Goal: Task Accomplishment & Management: Complete application form

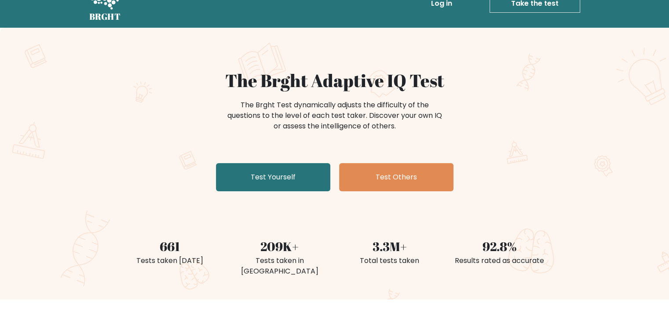
scroll to position [14, 0]
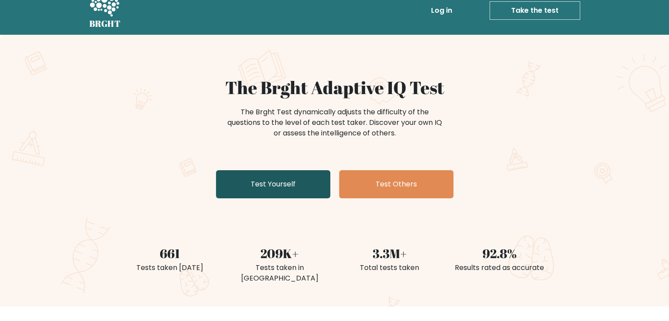
click at [216, 170] on link "Test Yourself" at bounding box center [273, 184] width 114 height 28
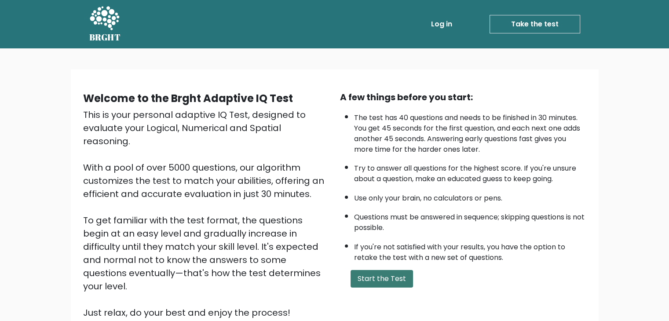
click at [389, 271] on button "Start the Test" at bounding box center [382, 279] width 62 height 18
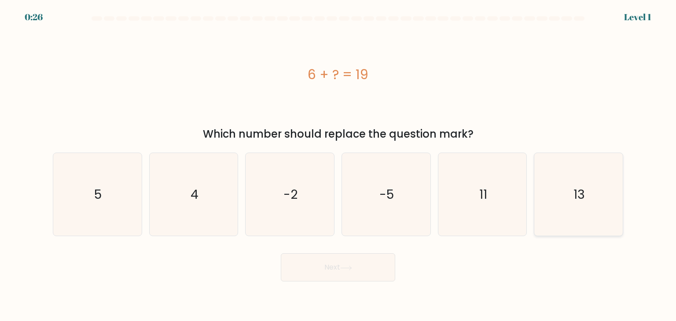
click at [561, 191] on icon "13" at bounding box center [578, 194] width 83 height 83
click at [338, 165] on input "f. 13" at bounding box center [338, 163] width 0 height 4
radio input "true"
click at [338, 272] on button "Next" at bounding box center [338, 267] width 114 height 28
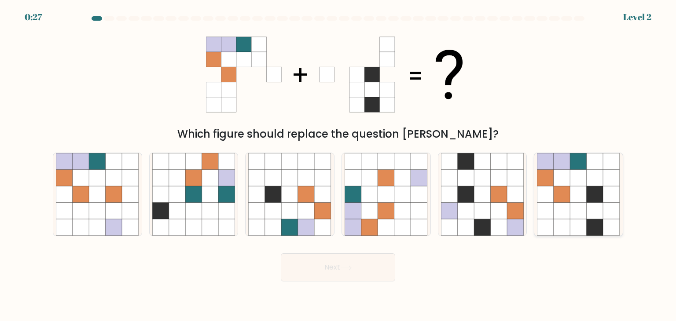
click at [585, 205] on icon at bounding box center [578, 211] width 17 height 17
click at [338, 165] on input "f." at bounding box center [338, 163] width 0 height 4
radio input "true"
click at [332, 277] on button "Next" at bounding box center [338, 267] width 114 height 28
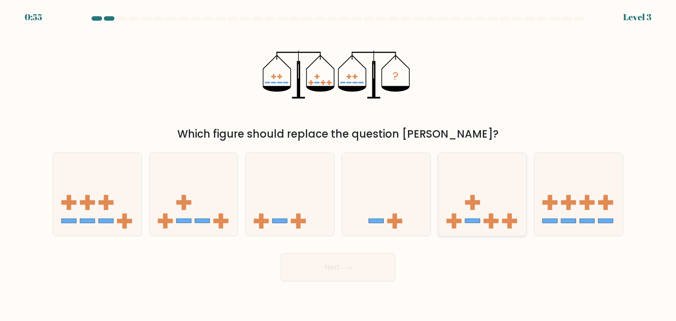
click at [478, 194] on icon at bounding box center [482, 194] width 88 height 73
click at [338, 165] on input "e." at bounding box center [338, 163] width 0 height 4
radio input "true"
click at [330, 268] on button "Next" at bounding box center [338, 267] width 114 height 28
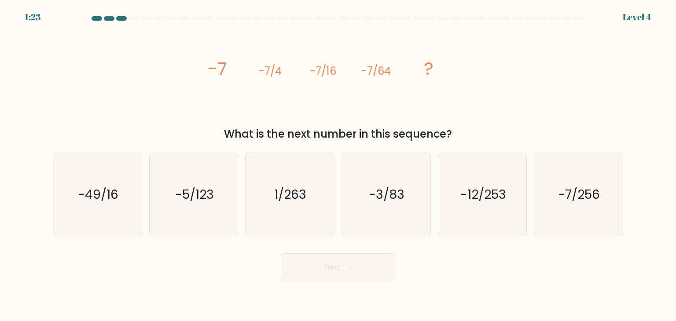
click at [567, 130] on div "What is the next number in this sequence?" at bounding box center [338, 134] width 560 height 16
click at [569, 186] on text "-7/256" at bounding box center [579, 195] width 42 height 18
click at [338, 165] on input "f. -7/256" at bounding box center [338, 163] width 0 height 4
radio input "true"
click at [317, 258] on button "Next" at bounding box center [338, 267] width 114 height 28
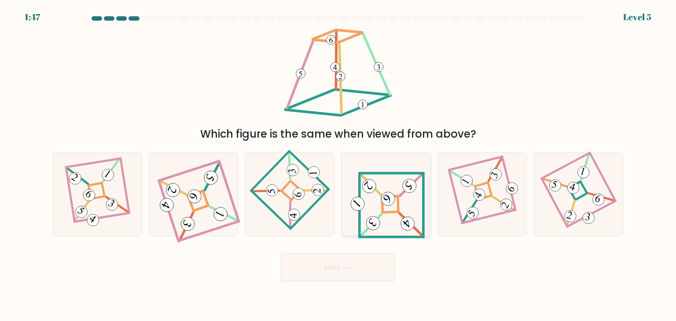
click at [391, 213] on icon at bounding box center [386, 194] width 77 height 66
click at [338, 165] on input "d." at bounding box center [338, 163] width 0 height 4
radio input "true"
click at [332, 264] on button "Next" at bounding box center [338, 267] width 114 height 28
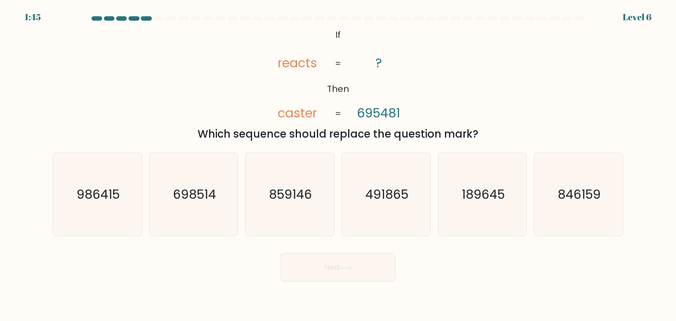
click at [332, 264] on button "Next" at bounding box center [338, 267] width 114 height 28
click at [473, 195] on text "189645" at bounding box center [482, 195] width 43 height 18
click at [338, 165] on input "e. 189645" at bounding box center [338, 163] width 0 height 4
radio input "true"
click at [381, 254] on button "Next" at bounding box center [338, 267] width 114 height 28
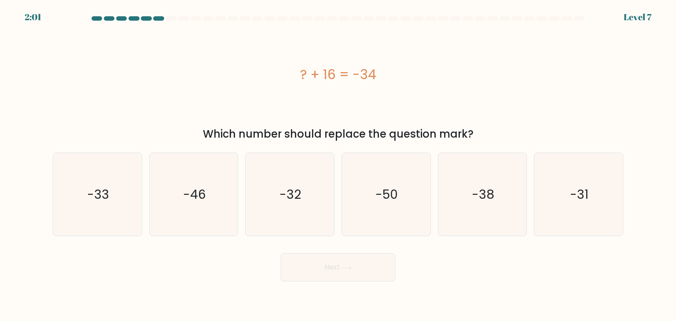
click at [379, 261] on button "Next" at bounding box center [338, 267] width 114 height 28
click at [377, 218] on icon "-50" at bounding box center [385, 194] width 83 height 83
click at [338, 165] on input "d. -50" at bounding box center [338, 163] width 0 height 4
radio input "true"
click at [351, 268] on icon at bounding box center [346, 268] width 12 height 5
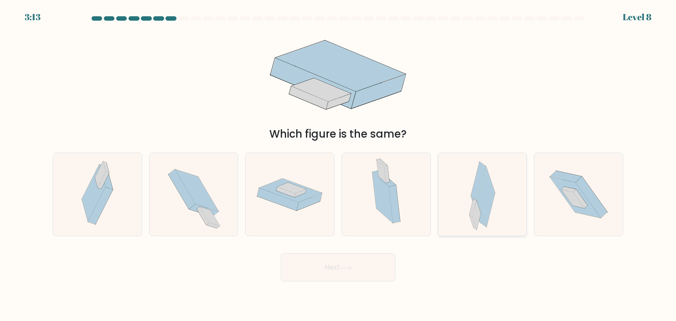
click at [487, 195] on icon at bounding box center [487, 197] width 18 height 60
click at [338, 165] on input "e." at bounding box center [338, 163] width 0 height 4
radio input "true"
click at [326, 269] on button "Next" at bounding box center [338, 267] width 114 height 28
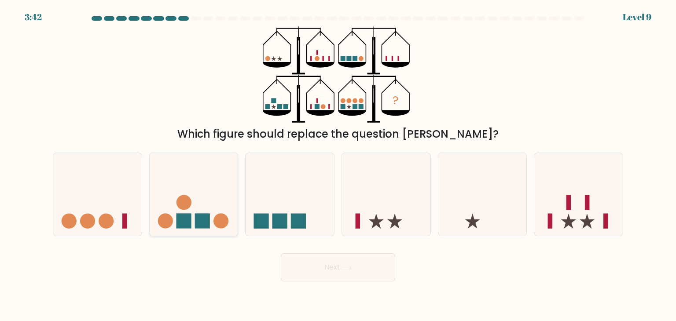
click at [190, 215] on rect at bounding box center [183, 221] width 15 height 15
click at [338, 165] on input "b." at bounding box center [338, 163] width 0 height 4
radio input "true"
click at [367, 271] on button "Next" at bounding box center [338, 267] width 114 height 28
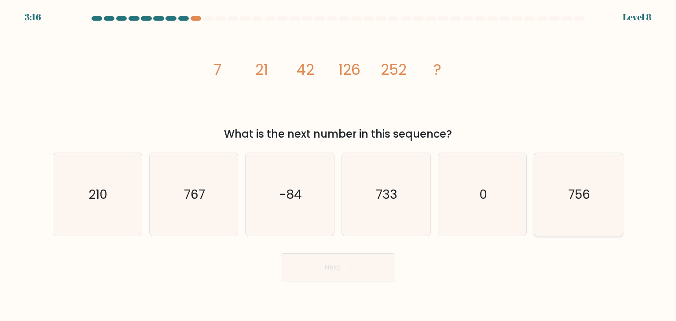
click at [600, 176] on icon "756" at bounding box center [578, 194] width 83 height 83
click at [338, 165] on input "f. 756" at bounding box center [338, 163] width 0 height 4
radio input "true"
click at [315, 269] on button "Next" at bounding box center [338, 267] width 114 height 28
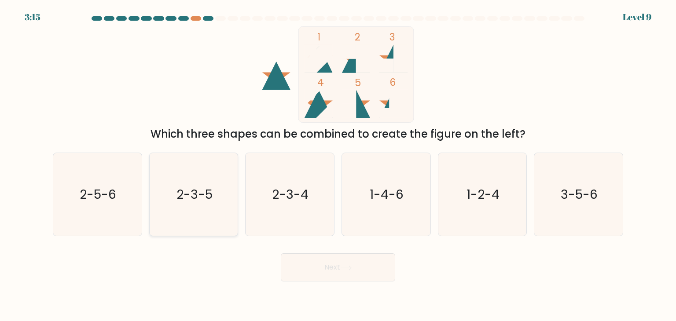
click at [211, 212] on icon "2-3-5" at bounding box center [193, 194] width 83 height 83
click at [338, 165] on input "b. 2-3-5" at bounding box center [338, 163] width 0 height 4
radio input "true"
click at [364, 282] on body "3:14 Level 9" at bounding box center [338, 160] width 676 height 321
click at [352, 256] on button "Next" at bounding box center [338, 267] width 114 height 28
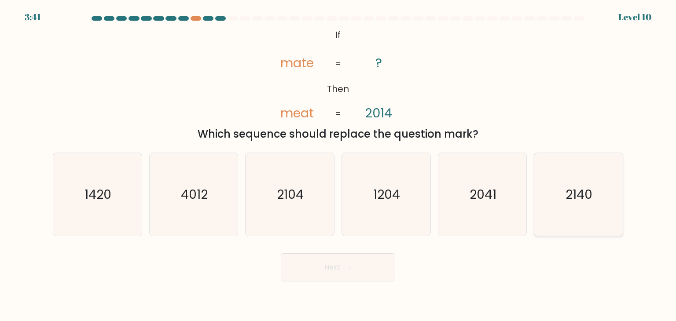
click at [576, 202] on text "2140" at bounding box center [579, 195] width 27 height 18
click at [338, 165] on input "f. 2140" at bounding box center [338, 163] width 0 height 4
radio input "true"
click at [363, 280] on button "Next" at bounding box center [338, 267] width 114 height 28
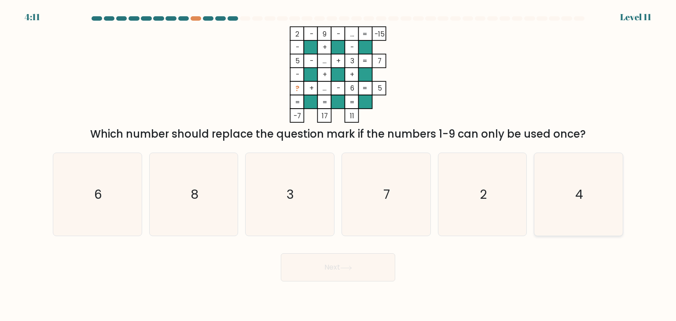
click at [560, 189] on icon "4" at bounding box center [578, 194] width 83 height 83
click at [338, 165] on input "f. 4" at bounding box center [338, 163] width 0 height 4
radio input "true"
click at [373, 269] on button "Next" at bounding box center [338, 267] width 114 height 28
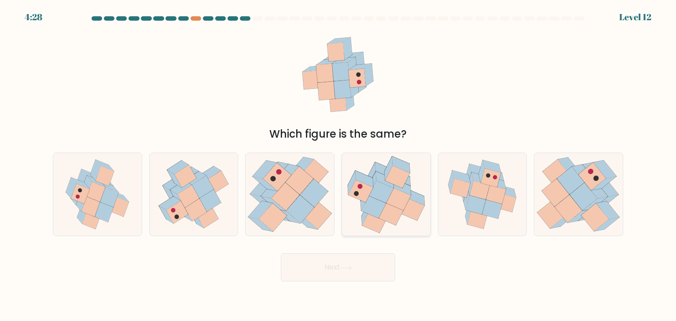
click at [389, 211] on icon at bounding box center [390, 214] width 25 height 22
click at [338, 165] on input "d." at bounding box center [338, 163] width 0 height 4
radio input "true"
click at [344, 271] on button "Next" at bounding box center [338, 267] width 114 height 28
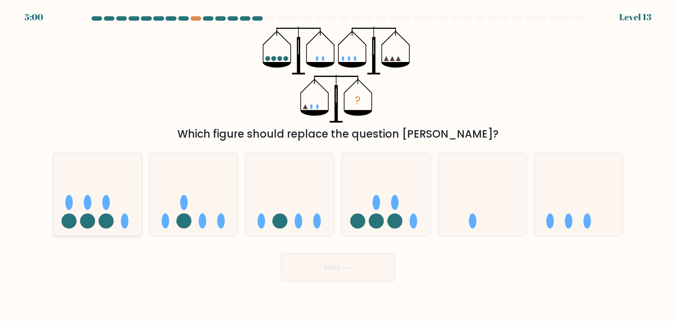
click at [118, 205] on icon at bounding box center [97, 194] width 88 height 73
click at [338, 165] on input "a." at bounding box center [338, 163] width 0 height 4
radio input "true"
click at [313, 277] on button "Next" at bounding box center [338, 267] width 114 height 28
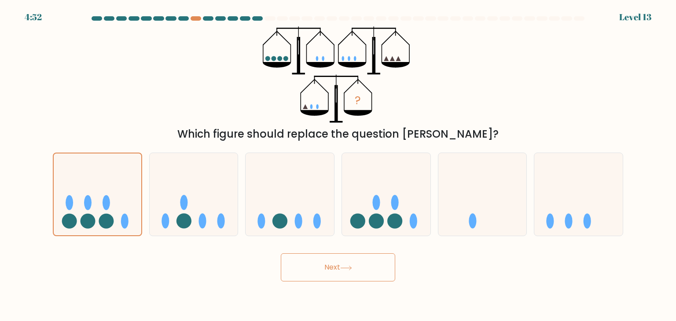
click at [320, 260] on button "Next" at bounding box center [338, 267] width 114 height 28
click at [364, 202] on icon at bounding box center [386, 194] width 88 height 73
click at [338, 165] on input "d." at bounding box center [338, 163] width 0 height 4
radio input "true"
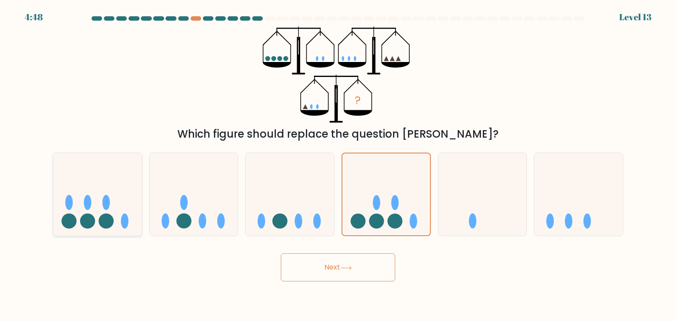
click at [134, 176] on icon at bounding box center [97, 194] width 88 height 73
click at [338, 165] on input "a." at bounding box center [338, 163] width 0 height 4
radio input "true"
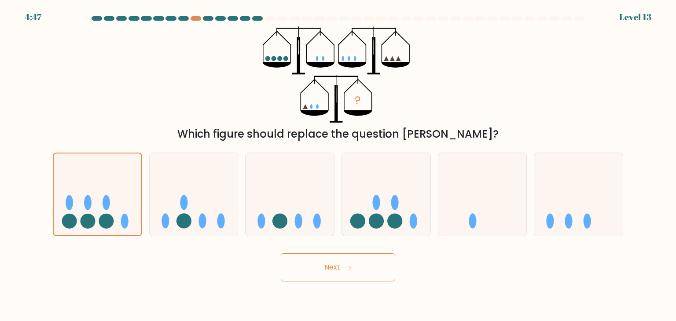
click at [329, 259] on button "Next" at bounding box center [338, 267] width 114 height 28
click at [296, 211] on icon at bounding box center [289, 194] width 88 height 73
click at [338, 165] on input "c." at bounding box center [338, 163] width 0 height 4
radio input "true"
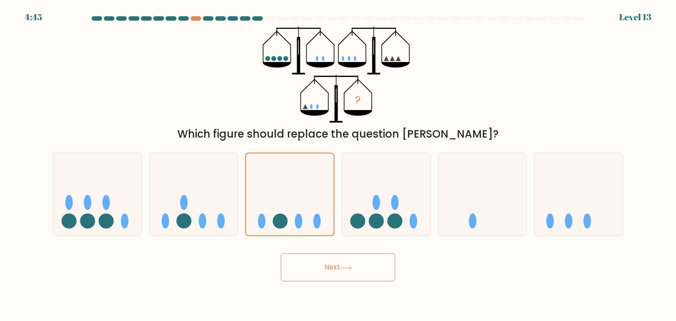
click at [343, 281] on button "Next" at bounding box center [338, 267] width 114 height 28
click at [339, 271] on button "Next" at bounding box center [338, 267] width 114 height 28
click at [223, 225] on ellipse at bounding box center [220, 221] width 7 height 15
click at [338, 165] on input "b." at bounding box center [338, 163] width 0 height 4
radio input "true"
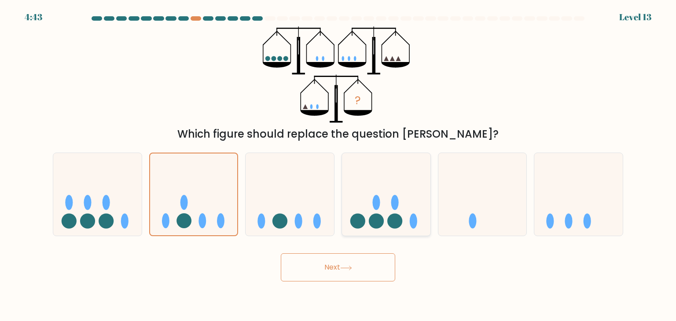
click at [355, 220] on circle at bounding box center [357, 221] width 15 height 15
click at [338, 165] on input "d." at bounding box center [338, 163] width 0 height 4
radio input "true"
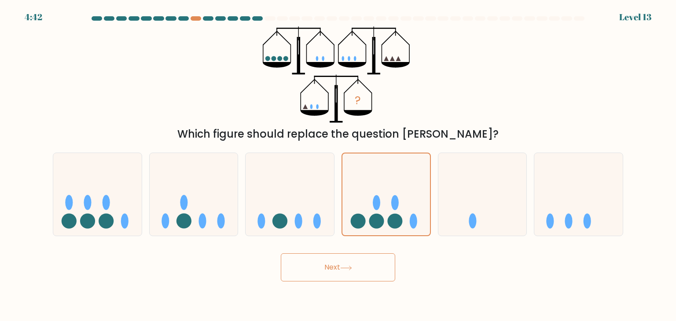
click at [343, 273] on button "Next" at bounding box center [338, 267] width 114 height 28
click at [159, 57] on div "? Which figure should replace the question mark?" at bounding box center [338, 84] width 581 height 116
click at [313, 200] on icon at bounding box center [289, 194] width 88 height 73
click at [338, 165] on input "c." at bounding box center [338, 163] width 0 height 4
radio input "true"
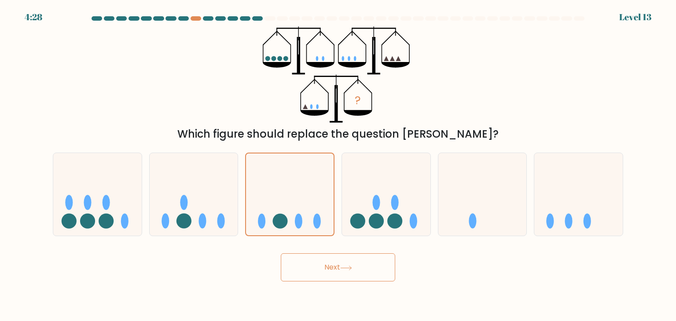
click at [435, 208] on div "e." at bounding box center [482, 195] width 96 height 84
click at [212, 215] on icon at bounding box center [194, 194] width 88 height 73
click at [338, 165] on input "b." at bounding box center [338, 163] width 0 height 4
radio input "true"
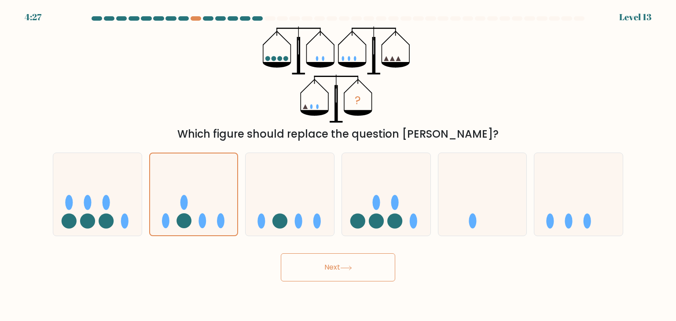
click at [291, 267] on button "Next" at bounding box center [338, 267] width 114 height 28
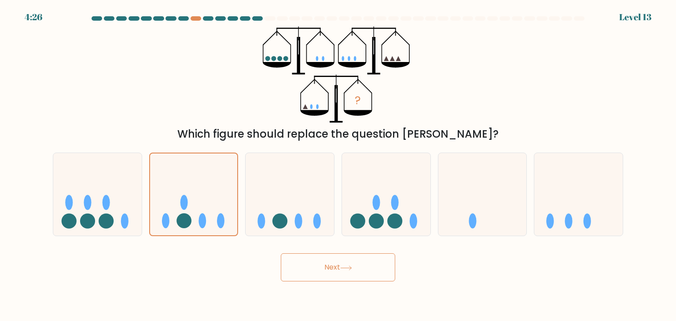
click at [291, 267] on button "Next" at bounding box center [338, 267] width 114 height 28
drag, startPoint x: 291, startPoint y: 267, endPoint x: 350, endPoint y: 124, distance: 155.3
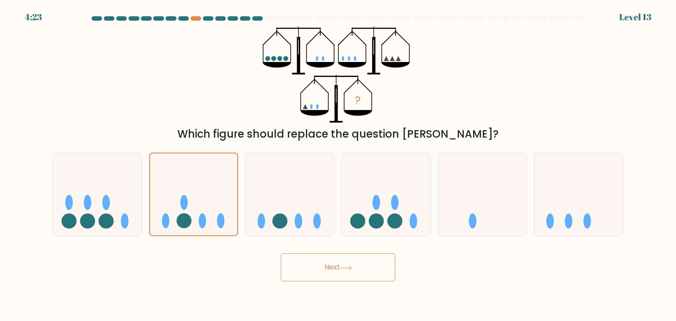
click at [350, 124] on form at bounding box center [338, 148] width 676 height 265
click at [353, 110] on icon at bounding box center [358, 113] width 28 height 6
click at [532, 204] on div "f." at bounding box center [578, 195] width 96 height 84
click at [561, 200] on icon at bounding box center [578, 194] width 88 height 73
click at [338, 165] on input "f." at bounding box center [338, 163] width 0 height 4
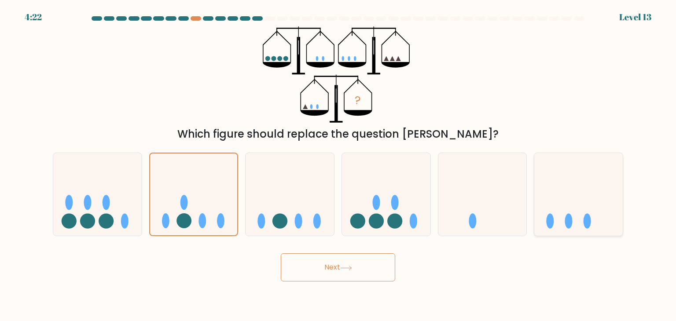
radio input "true"
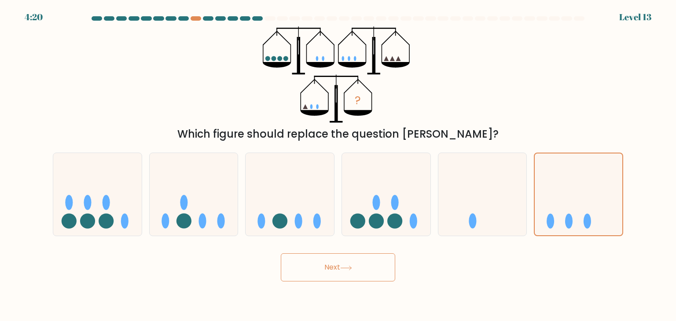
click at [310, 266] on button "Next" at bounding box center [338, 267] width 114 height 28
click at [459, 210] on icon at bounding box center [482, 194] width 88 height 73
click at [338, 165] on input "e." at bounding box center [338, 163] width 0 height 4
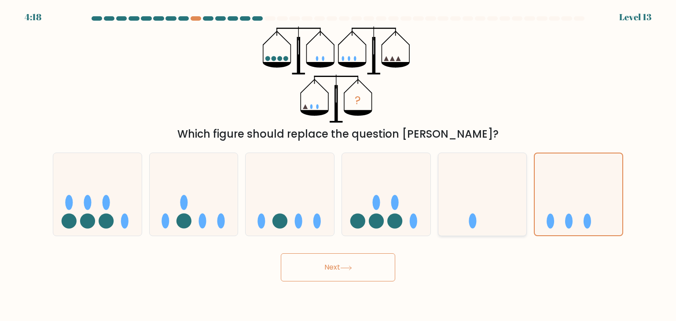
radio input "true"
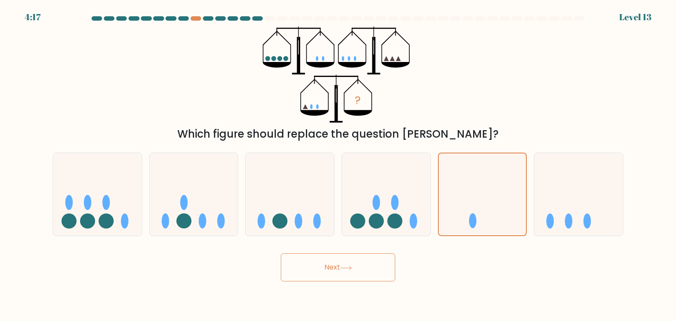
click at [360, 269] on button "Next" at bounding box center [338, 267] width 114 height 28
click at [376, 201] on ellipse at bounding box center [376, 202] width 7 height 15
click at [338, 165] on input "d." at bounding box center [338, 163] width 0 height 4
radio input "true"
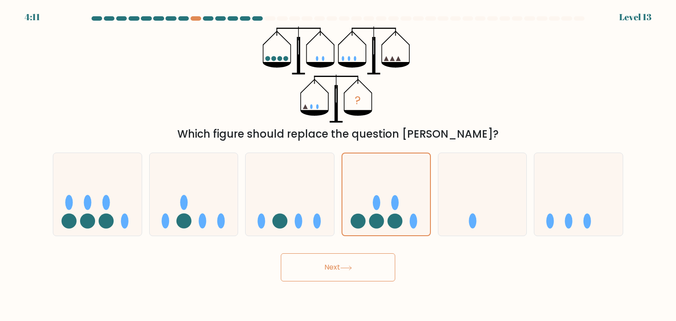
click at [334, 259] on button "Next" at bounding box center [338, 267] width 114 height 28
click at [231, 201] on icon at bounding box center [194, 194] width 88 height 73
click at [338, 165] on input "b." at bounding box center [338, 163] width 0 height 4
radio input "true"
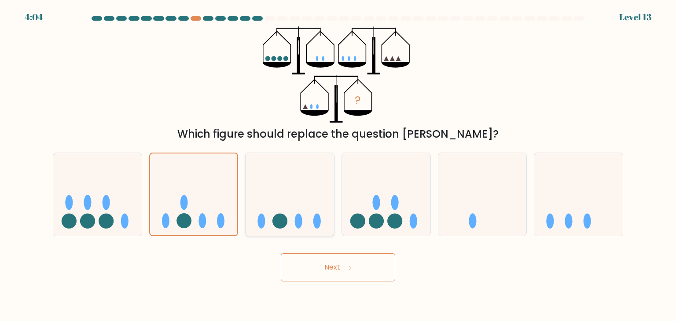
click at [297, 193] on icon at bounding box center [289, 194] width 88 height 73
click at [338, 165] on input "c." at bounding box center [338, 163] width 0 height 4
radio input "true"
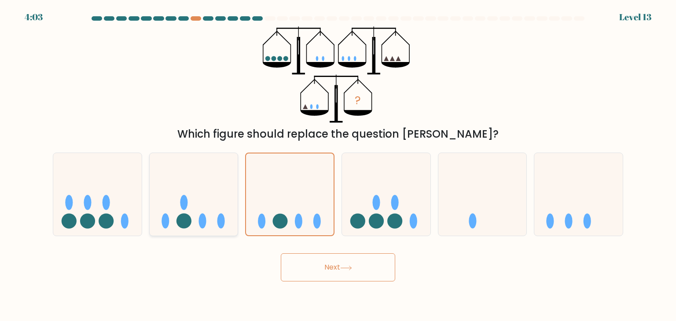
click at [153, 232] on div at bounding box center [193, 195] width 89 height 84
click at [338, 165] on input "b." at bounding box center [338, 163] width 0 height 4
radio input "true"
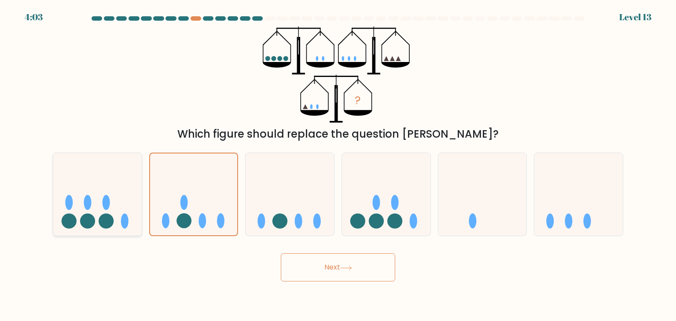
click at [132, 228] on icon at bounding box center [97, 194] width 88 height 73
click at [338, 165] on input "a." at bounding box center [338, 163] width 0 height 4
radio input "true"
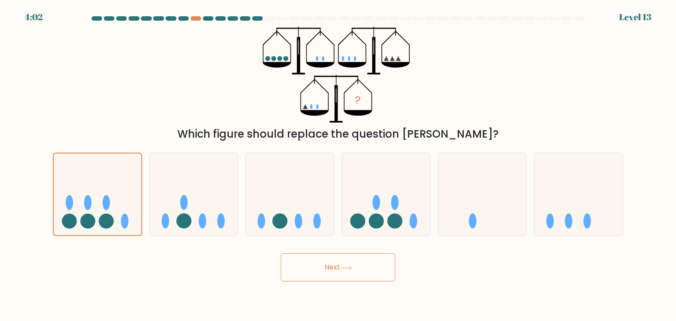
click at [335, 266] on button "Next" at bounding box center [338, 267] width 114 height 28
click at [340, 261] on button "Next" at bounding box center [338, 267] width 114 height 28
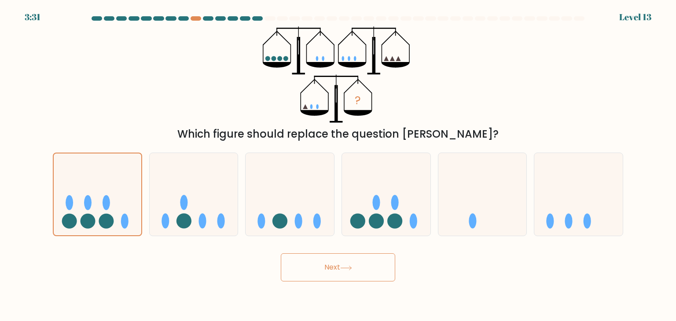
click at [340, 261] on button "Next" at bounding box center [338, 267] width 114 height 28
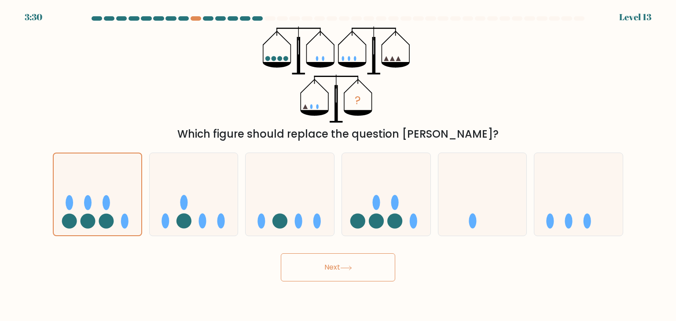
click at [340, 261] on button "Next" at bounding box center [338, 267] width 114 height 28
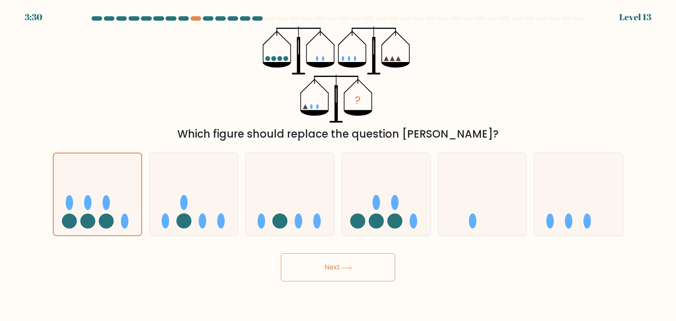
click at [340, 261] on button "Next" at bounding box center [338, 267] width 114 height 28
click at [339, 263] on button "Next" at bounding box center [338, 267] width 114 height 28
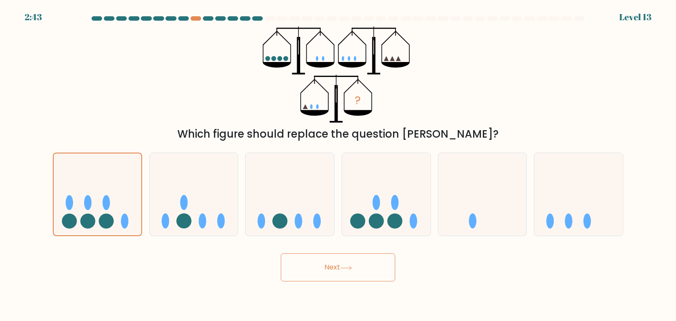
click at [339, 263] on button "Next" at bounding box center [338, 267] width 114 height 28
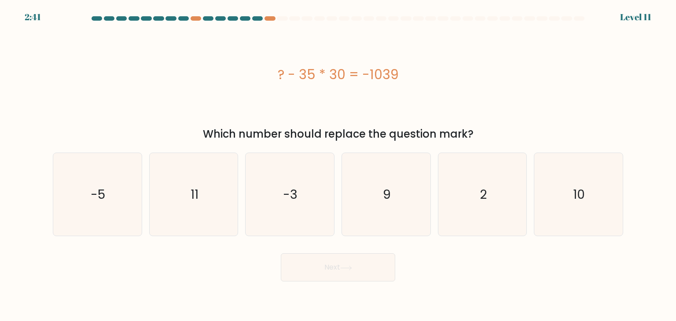
click at [339, 263] on button "Next" at bounding box center [338, 267] width 114 height 28
click at [423, 122] on div "? - 35 * 30 = -1039" at bounding box center [338, 74] width 570 height 96
click at [90, 190] on icon "-5" at bounding box center [97, 194] width 83 height 83
click at [338, 165] on input "a. -5" at bounding box center [338, 163] width 0 height 4
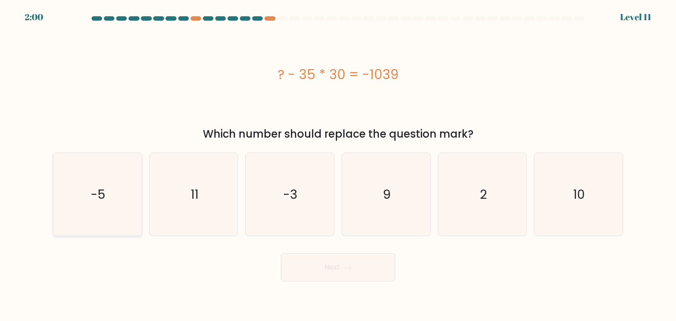
radio input "true"
click at [308, 273] on button "Next" at bounding box center [338, 267] width 114 height 28
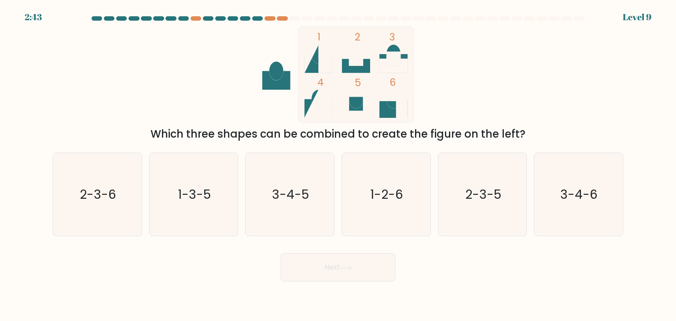
click at [308, 273] on button "Next" at bounding box center [338, 267] width 114 height 28
click at [498, 189] on text "2-3-5" at bounding box center [483, 195] width 36 height 18
click at [338, 165] on input "e. 2-3-5" at bounding box center [338, 163] width 0 height 4
radio input "true"
click at [352, 260] on button "Next" at bounding box center [338, 267] width 114 height 28
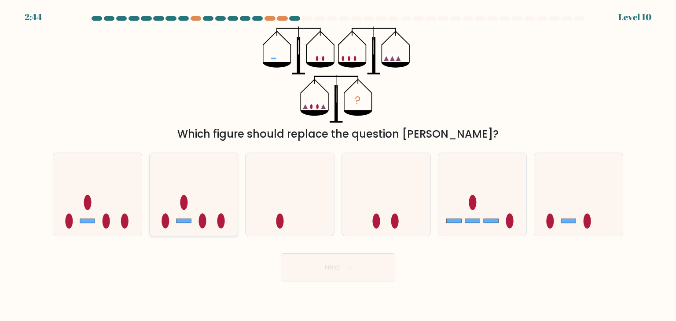
click at [194, 204] on icon at bounding box center [194, 194] width 88 height 73
click at [338, 165] on input "b." at bounding box center [338, 163] width 0 height 4
radio input "true"
click at [322, 276] on button "Next" at bounding box center [338, 267] width 114 height 28
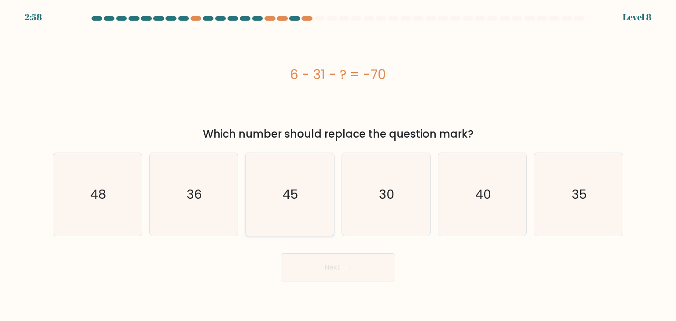
click at [322, 210] on icon "45" at bounding box center [289, 194] width 83 height 83
click at [338, 165] on input "c. 45" at bounding box center [338, 163] width 0 height 4
radio input "true"
click at [347, 261] on button "Next" at bounding box center [338, 267] width 114 height 28
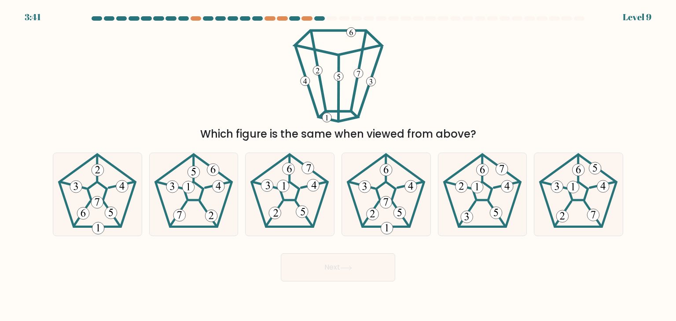
click at [339, 273] on button "Next" at bounding box center [338, 267] width 114 height 28
click at [463, 260] on div "Next" at bounding box center [338, 264] width 581 height 35
click at [194, 202] on icon at bounding box center [193, 194] width 83 height 83
click at [338, 165] on input "b." at bounding box center [338, 163] width 0 height 4
radio input "true"
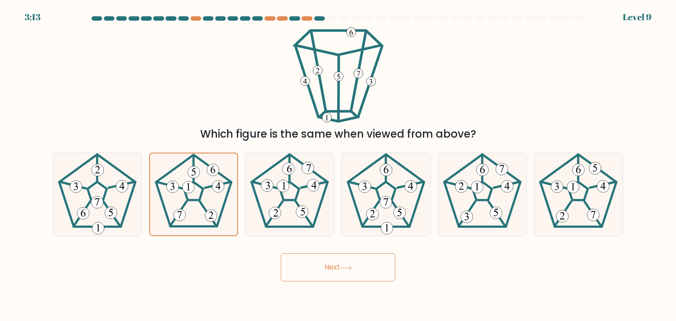
click at [343, 276] on button "Next" at bounding box center [338, 267] width 114 height 28
click at [332, 276] on button "Next" at bounding box center [338, 267] width 114 height 28
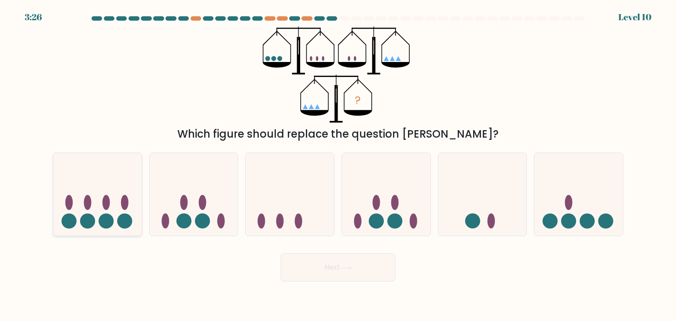
click at [114, 178] on icon at bounding box center [97, 194] width 88 height 73
click at [338, 165] on input "a." at bounding box center [338, 163] width 0 height 4
radio input "true"
click at [319, 266] on button "Next" at bounding box center [338, 267] width 114 height 28
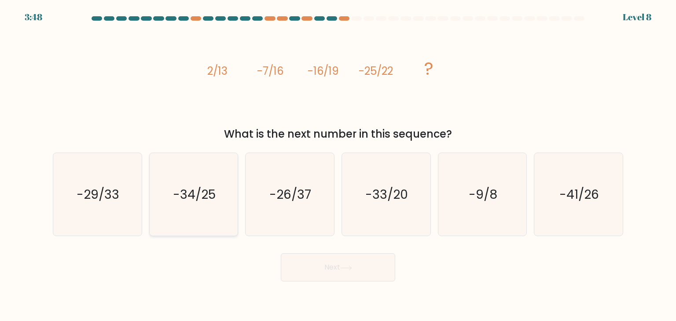
click at [215, 208] on icon "-34/25" at bounding box center [193, 194] width 83 height 83
click at [338, 165] on input "b. -34/25" at bounding box center [338, 163] width 0 height 4
radio input "true"
click at [316, 265] on button "Next" at bounding box center [338, 267] width 114 height 28
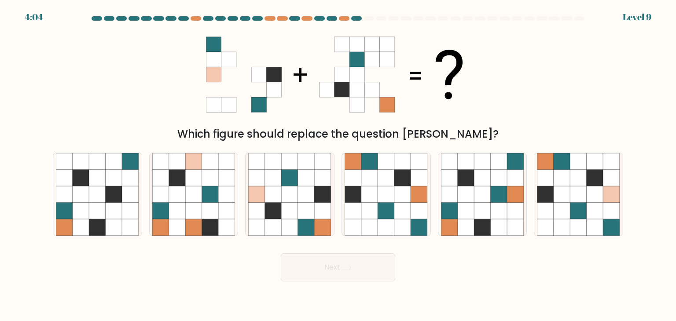
click at [588, 236] on form at bounding box center [338, 148] width 676 height 265
click at [591, 214] on icon at bounding box center [594, 211] width 17 height 17
click at [338, 165] on input "f." at bounding box center [338, 163] width 0 height 4
radio input "true"
click at [336, 265] on button "Next" at bounding box center [338, 267] width 114 height 28
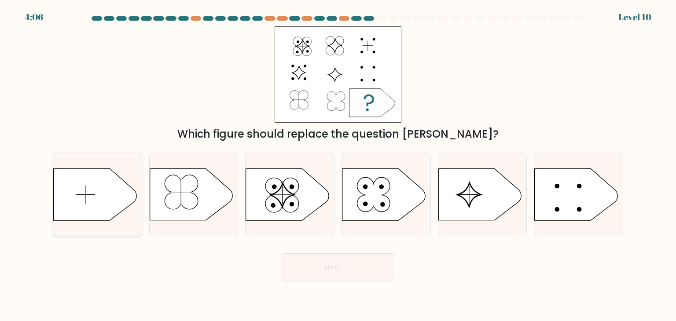
click at [94, 180] on icon at bounding box center [95, 194] width 83 height 51
click at [338, 165] on input "a." at bounding box center [338, 163] width 0 height 4
radio input "true"
click at [347, 264] on button "Next" at bounding box center [338, 267] width 114 height 28
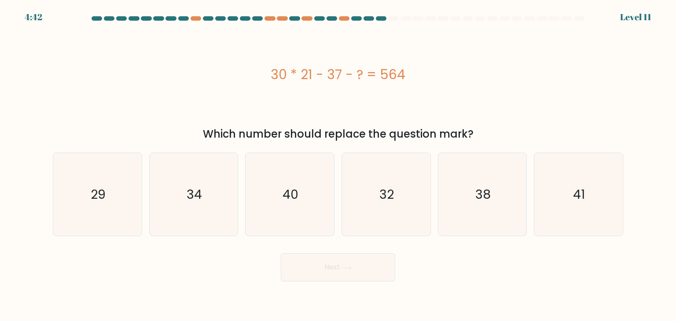
click at [422, 282] on body "4:42 Level 11" at bounding box center [338, 160] width 676 height 321
click at [84, 206] on icon "29" at bounding box center [97, 194] width 83 height 83
click at [338, 165] on input "a. 29" at bounding box center [338, 163] width 0 height 4
radio input "true"
click at [351, 257] on button "Next" at bounding box center [338, 267] width 114 height 28
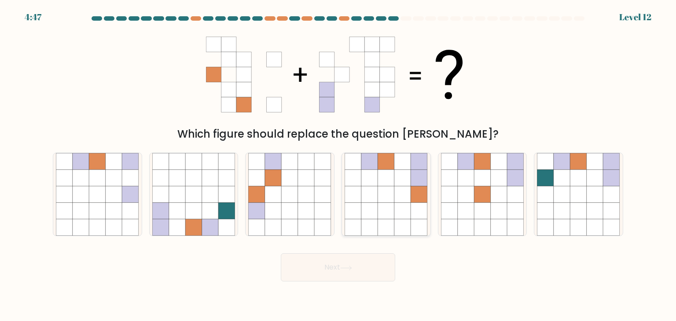
click at [391, 190] on icon at bounding box center [386, 194] width 17 height 17
click at [338, 165] on input "d." at bounding box center [338, 163] width 0 height 4
radio input "true"
click at [350, 279] on button "Next" at bounding box center [338, 267] width 114 height 28
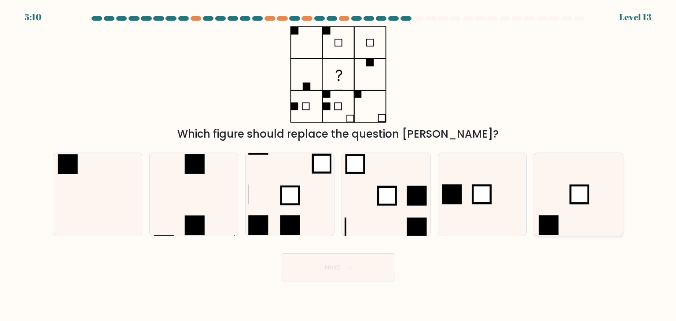
click at [593, 197] on icon at bounding box center [578, 194] width 83 height 83
click at [338, 165] on input "f." at bounding box center [338, 163] width 0 height 4
radio input "true"
click at [379, 257] on button "Next" at bounding box center [338, 267] width 114 height 28
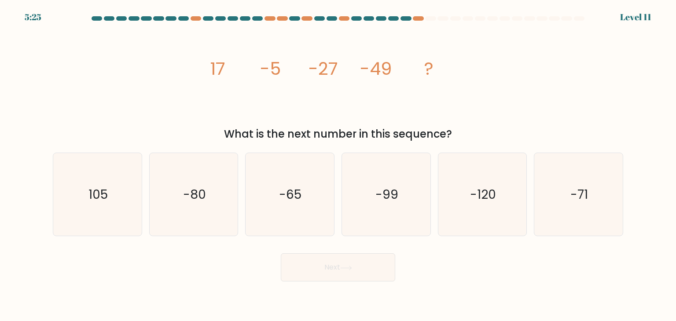
click at [326, 120] on icon "image/svg+xml 17 -5 -27 -49 ?" at bounding box center [338, 74] width 264 height 96
click at [588, 211] on icon "-71" at bounding box center [578, 194] width 83 height 83
click at [338, 165] on input "f. -71" at bounding box center [338, 163] width 0 height 4
radio input "true"
click at [382, 262] on button "Next" at bounding box center [338, 267] width 114 height 28
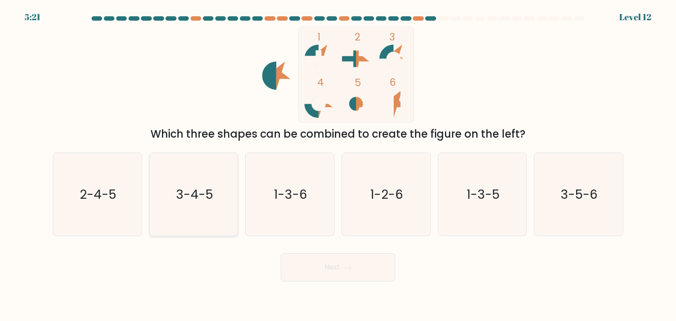
click at [164, 189] on icon "3-4-5" at bounding box center [193, 194] width 83 height 83
click at [338, 165] on input "b. 3-4-5" at bounding box center [338, 163] width 0 height 4
radio input "true"
click at [361, 259] on button "Next" at bounding box center [338, 267] width 114 height 28
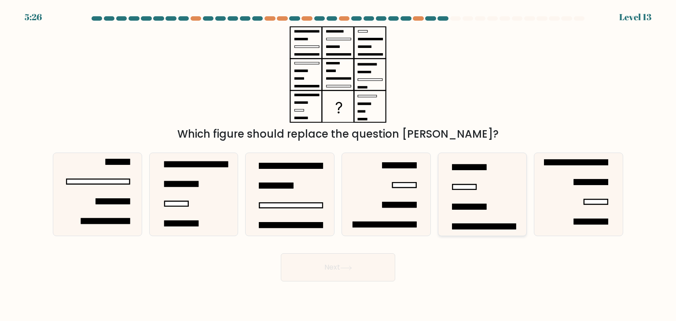
click at [516, 229] on rect at bounding box center [483, 226] width 63 height 5
click at [338, 165] on input "e." at bounding box center [338, 163] width 0 height 4
radio input "true"
click at [334, 275] on button "Next" at bounding box center [338, 267] width 114 height 28
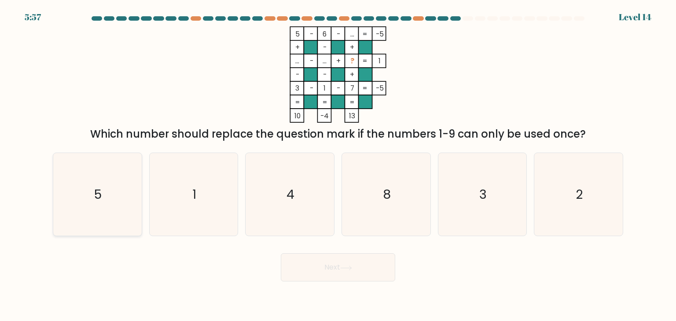
click at [116, 224] on icon "5" at bounding box center [97, 194] width 83 height 83
click at [338, 165] on input "a. 5" at bounding box center [338, 163] width 0 height 4
radio input "true"
click at [342, 266] on icon at bounding box center [346, 268] width 12 height 5
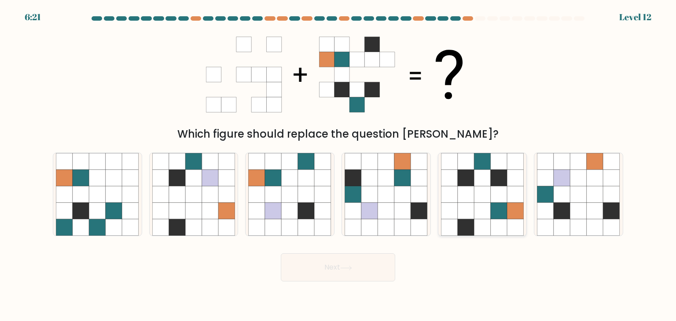
click at [499, 207] on icon at bounding box center [498, 211] width 17 height 17
click at [338, 165] on input "e." at bounding box center [338, 163] width 0 height 4
radio input "true"
click at [359, 273] on button "Next" at bounding box center [338, 267] width 114 height 28
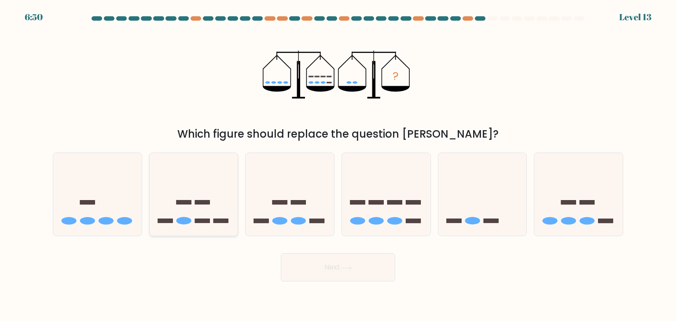
click at [213, 214] on icon at bounding box center [194, 194] width 88 height 73
click at [338, 165] on input "b." at bounding box center [338, 163] width 0 height 4
radio input "true"
click at [341, 278] on button "Next" at bounding box center [338, 267] width 114 height 28
click at [320, 254] on button "Next" at bounding box center [338, 267] width 114 height 28
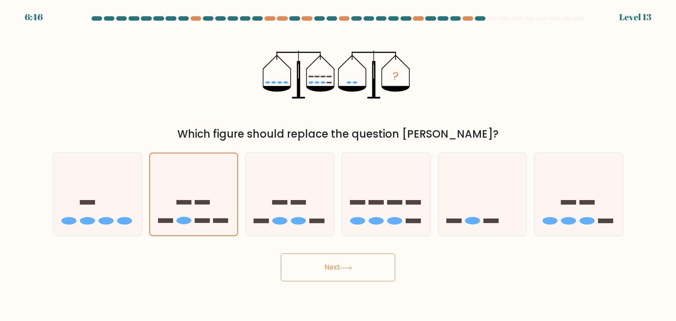
click at [319, 255] on button "Next" at bounding box center [338, 267] width 114 height 28
click at [313, 272] on button "Next" at bounding box center [338, 267] width 114 height 28
click at [258, 218] on icon at bounding box center [289, 194] width 88 height 73
click at [338, 165] on input "c." at bounding box center [338, 163] width 0 height 4
radio input "true"
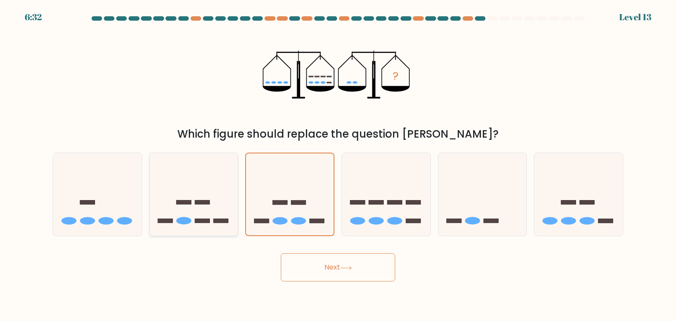
click at [188, 210] on icon at bounding box center [194, 194] width 88 height 73
click at [338, 165] on input "b." at bounding box center [338, 163] width 0 height 4
radio input "true"
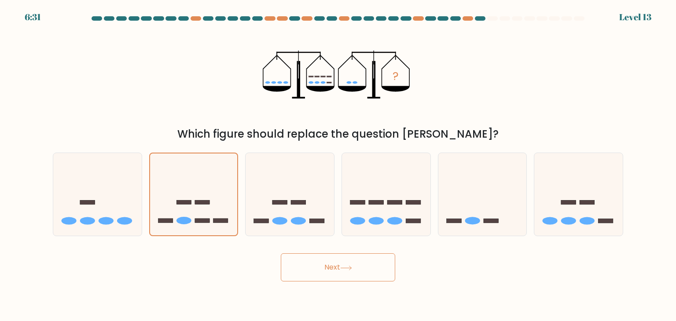
click at [306, 260] on button "Next" at bounding box center [338, 267] width 114 height 28
click at [574, 213] on icon at bounding box center [578, 194] width 88 height 73
click at [338, 165] on input "f." at bounding box center [338, 163] width 0 height 4
radio input "true"
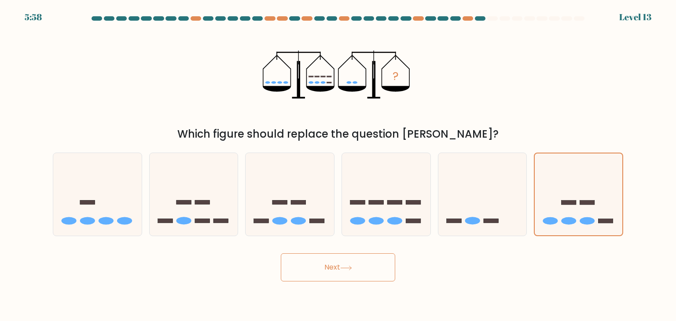
click at [342, 261] on button "Next" at bounding box center [338, 267] width 114 height 28
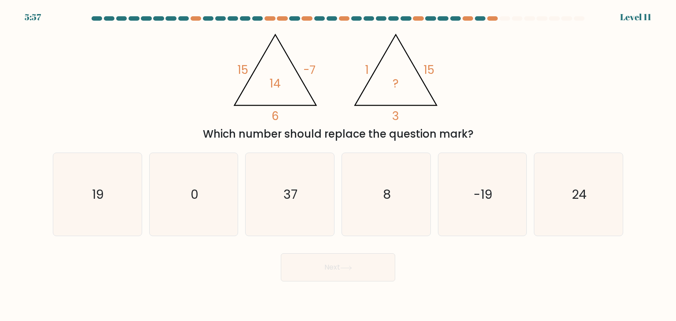
click at [342, 261] on button "Next" at bounding box center [338, 267] width 114 height 28
click at [568, 110] on div "@import url('https://fonts.googleapis.com/css?family=Abril+Fatface:400,100,100i…" at bounding box center [338, 84] width 581 height 116
click at [91, 182] on icon "19" at bounding box center [97, 194] width 83 height 83
click at [338, 165] on input "a. 19" at bounding box center [338, 163] width 0 height 4
radio input "true"
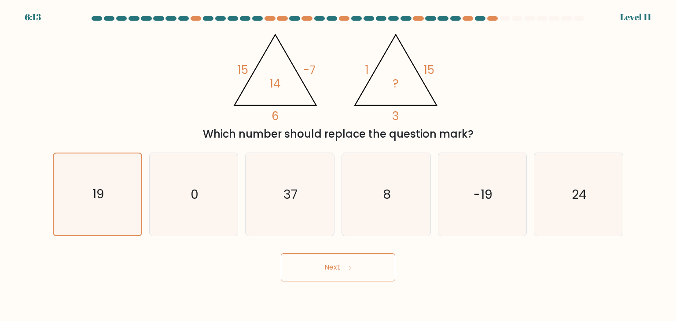
click at [297, 276] on button "Next" at bounding box center [338, 267] width 114 height 28
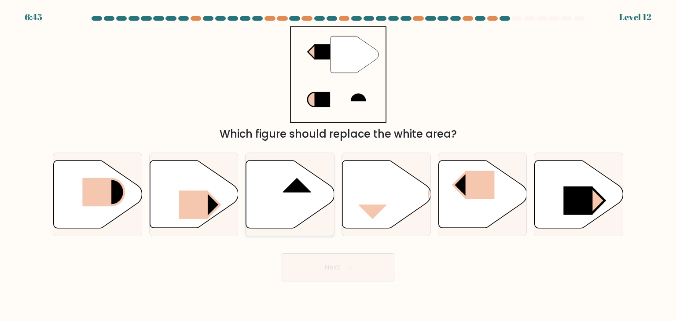
click at [281, 199] on icon at bounding box center [290, 195] width 88 height 68
click at [338, 165] on input "c." at bounding box center [338, 163] width 0 height 4
radio input "true"
click at [336, 278] on button "Next" at bounding box center [338, 267] width 114 height 28
click at [352, 272] on button "Next" at bounding box center [338, 267] width 114 height 28
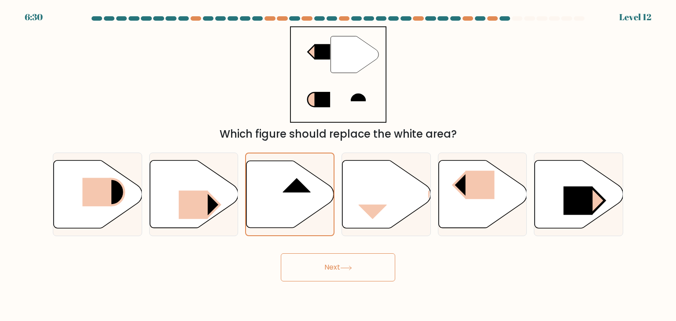
click at [352, 272] on button "Next" at bounding box center [338, 267] width 114 height 28
click at [392, 164] on icon at bounding box center [386, 195] width 88 height 68
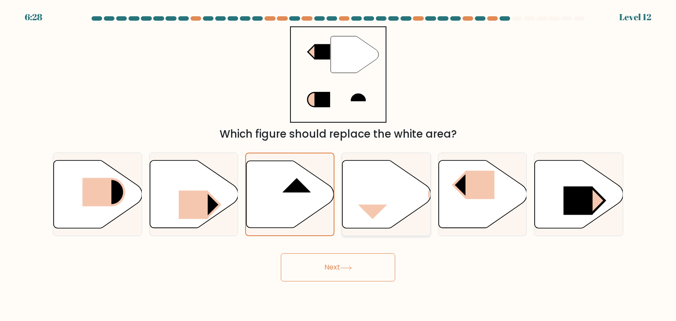
click at [338, 164] on input "d." at bounding box center [338, 163] width 0 height 4
radio input "true"
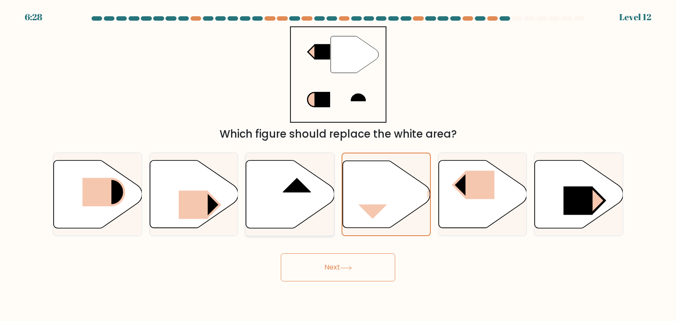
click at [275, 166] on icon at bounding box center [290, 195] width 88 height 68
click at [338, 165] on input "c." at bounding box center [338, 163] width 0 height 4
radio input "true"
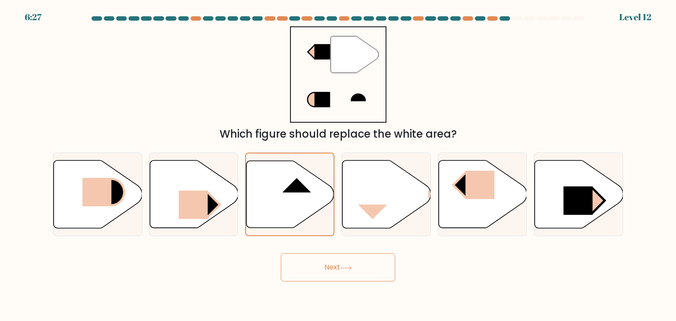
click at [312, 264] on button "Next" at bounding box center [338, 267] width 114 height 28
click at [348, 261] on button "Next" at bounding box center [338, 267] width 114 height 28
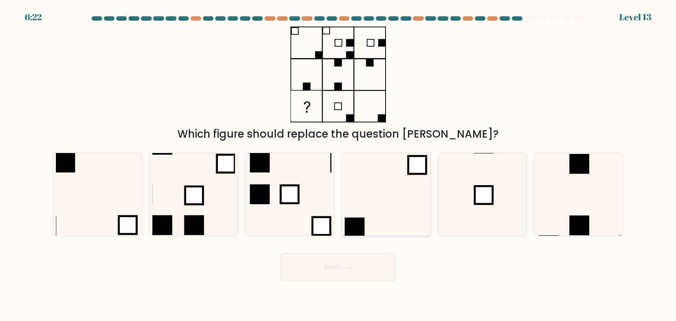
click at [399, 183] on icon at bounding box center [385, 194] width 83 height 83
click at [338, 165] on input "d." at bounding box center [338, 163] width 0 height 4
radio input "true"
click at [360, 271] on button "Next" at bounding box center [338, 267] width 114 height 28
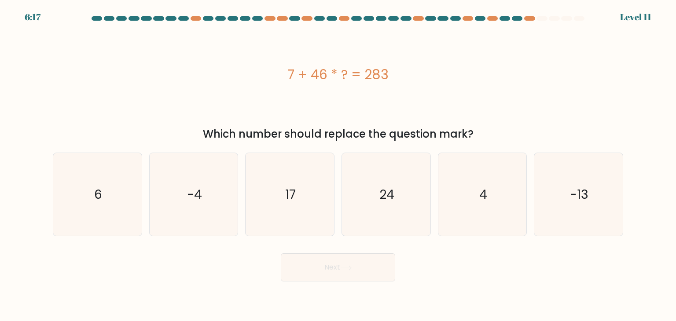
click at [473, 239] on form "a. 6" at bounding box center [338, 148] width 676 height 265
click at [468, 212] on icon "4" at bounding box center [482, 194] width 83 height 83
click at [338, 165] on input "e. 4" at bounding box center [338, 163] width 0 height 4
radio input "true"
click at [333, 262] on button "Next" at bounding box center [338, 267] width 114 height 28
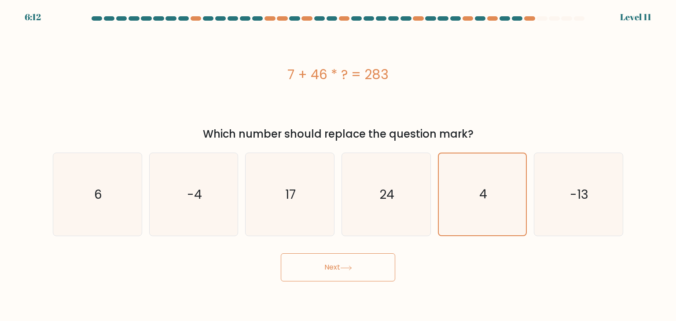
click at [333, 262] on button "Next" at bounding box center [338, 267] width 114 height 28
click at [93, 154] on icon "6" at bounding box center [97, 194] width 83 height 83
click at [338, 161] on input "a. 6" at bounding box center [338, 163] width 0 height 4
radio input "true"
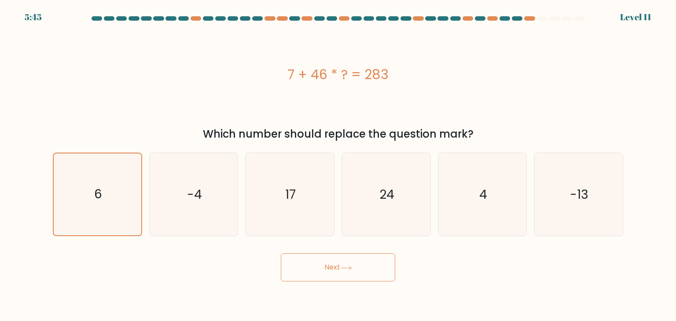
click at [288, 280] on button "Next" at bounding box center [338, 267] width 114 height 28
click at [301, 277] on button "Next" at bounding box center [338, 267] width 114 height 28
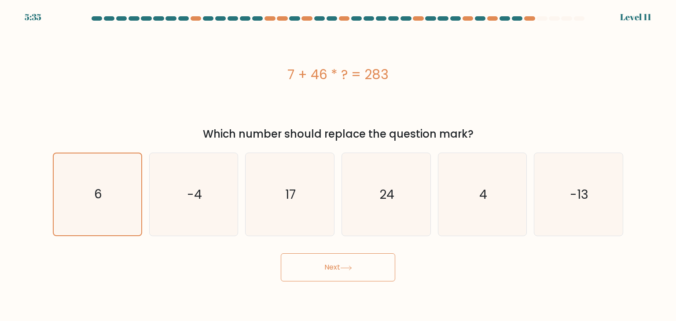
click at [301, 277] on button "Next" at bounding box center [338, 267] width 114 height 28
click at [324, 257] on button "Next" at bounding box center [338, 267] width 114 height 28
click at [326, 267] on button "Next" at bounding box center [338, 267] width 114 height 28
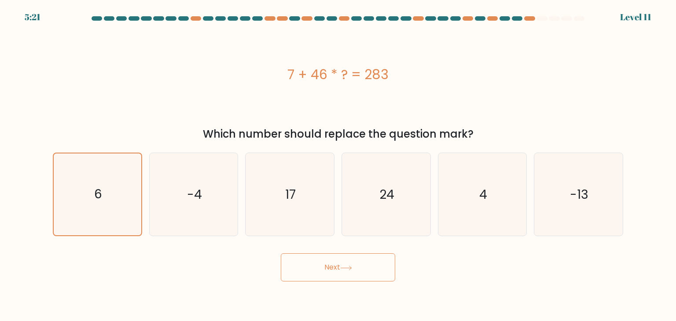
click at [326, 267] on button "Next" at bounding box center [338, 267] width 114 height 28
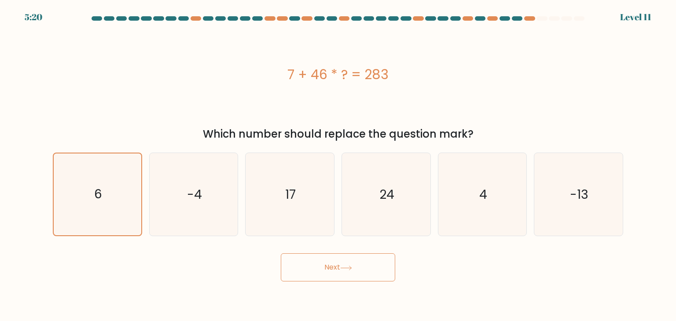
click at [326, 267] on button "Next" at bounding box center [338, 267] width 114 height 28
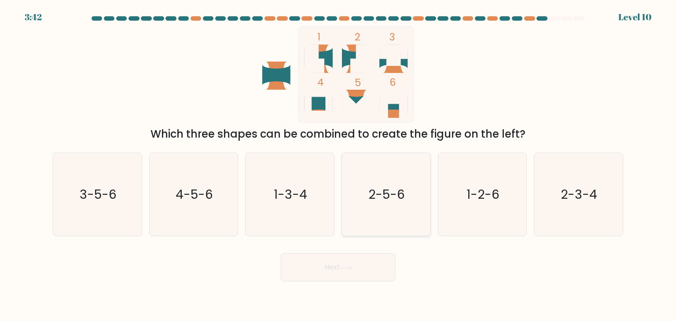
click at [380, 214] on icon "2-5-6" at bounding box center [385, 194] width 83 height 83
click at [338, 165] on input "d. 2-5-6" at bounding box center [338, 163] width 0 height 4
radio input "true"
click at [95, 209] on icon "3-5-6" at bounding box center [97, 194] width 83 height 83
click at [338, 165] on input "a. 3-5-6" at bounding box center [338, 163] width 0 height 4
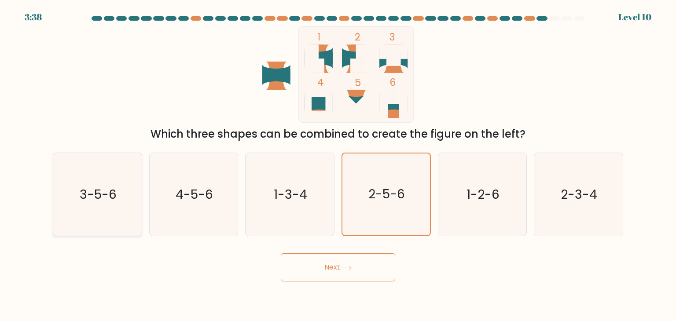
radio input "true"
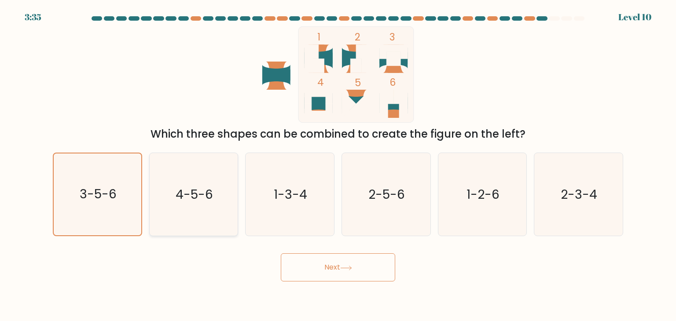
click at [183, 208] on icon "4-5-6" at bounding box center [193, 194] width 83 height 83
click at [338, 165] on input "b. 4-5-6" at bounding box center [338, 163] width 0 height 4
radio input "true"
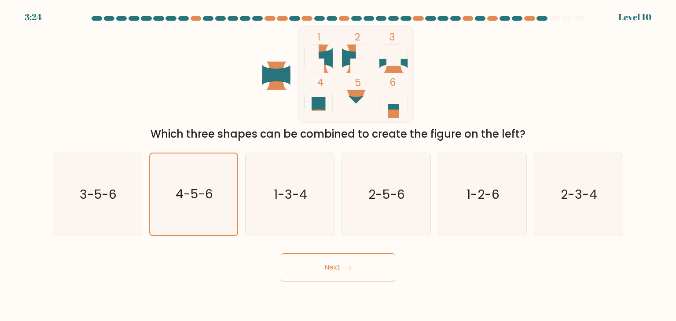
click at [324, 278] on button "Next" at bounding box center [338, 267] width 114 height 28
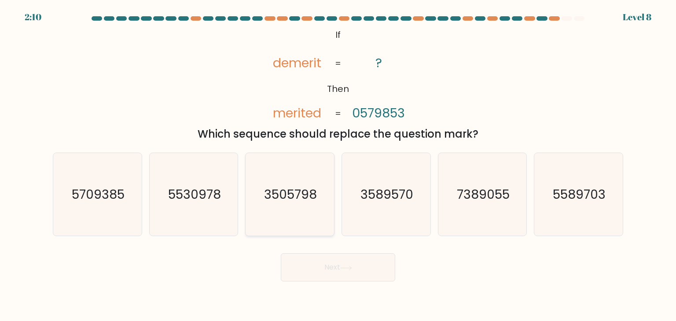
click at [299, 194] on text "3505798" at bounding box center [290, 195] width 53 height 18
click at [338, 165] on input "c. 3505798" at bounding box center [338, 163] width 0 height 4
radio input "true"
click at [352, 261] on button "Next" at bounding box center [338, 267] width 114 height 28
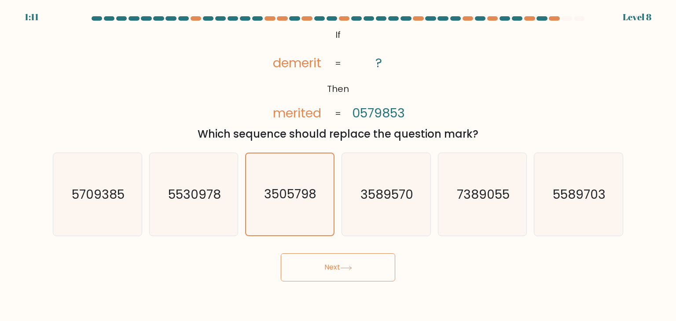
click at [352, 261] on button "Next" at bounding box center [338, 267] width 114 height 28
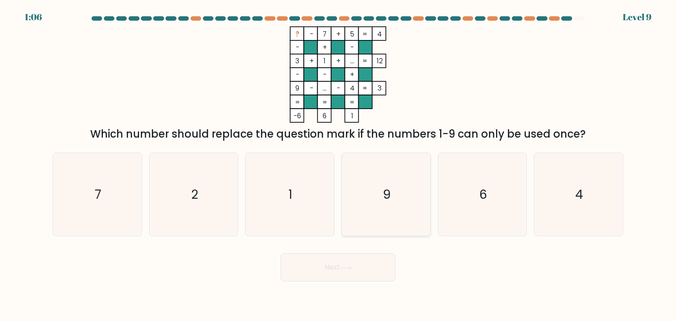
click at [384, 208] on icon "9" at bounding box center [385, 194] width 83 height 83
click at [338, 165] on input "d. 9" at bounding box center [338, 163] width 0 height 4
radio input "true"
click at [368, 271] on button "Next" at bounding box center [338, 267] width 114 height 28
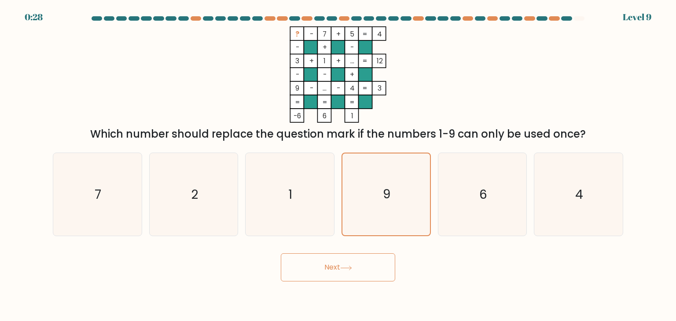
click at [368, 271] on button "Next" at bounding box center [338, 267] width 114 height 28
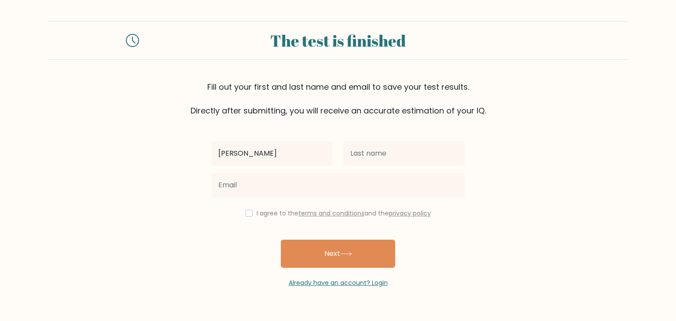
type input "[PERSON_NAME]"
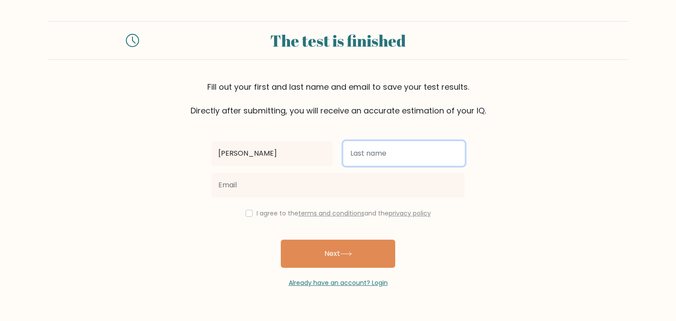
click at [394, 157] on input "text" at bounding box center [403, 153] width 121 height 25
type input "feliciano"
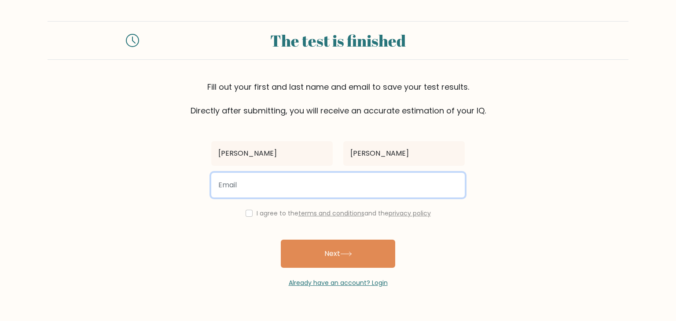
click at [362, 187] on input "email" at bounding box center [337, 185] width 253 height 25
type input "johnllibee624@gmail.com"
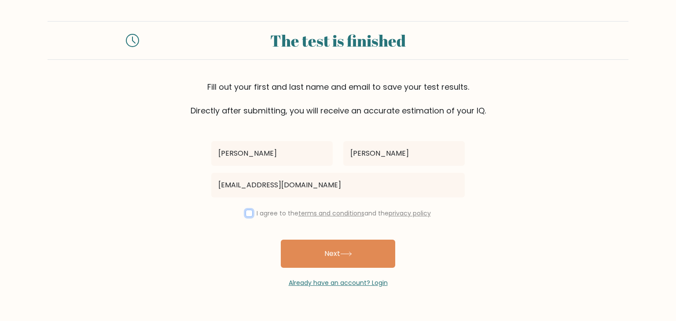
click at [247, 216] on input "checkbox" at bounding box center [248, 213] width 7 height 7
checkbox input "true"
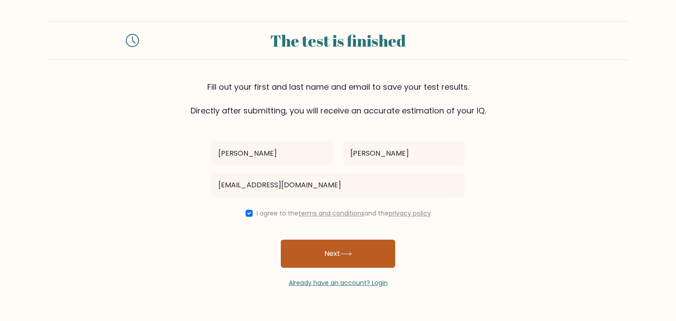
click at [306, 247] on button "Next" at bounding box center [338, 254] width 114 height 28
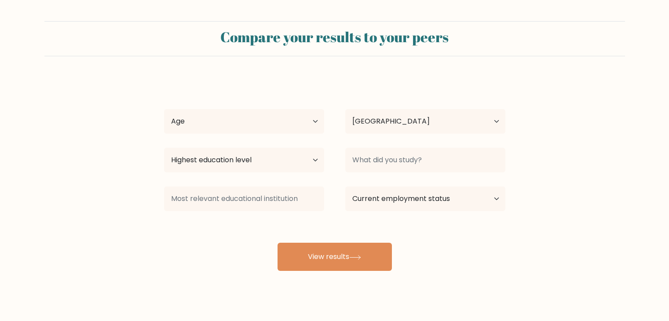
select select "PH"
click at [236, 118] on select "Age Under 18 years old 18-24 years old 25-34 years old 35-44 years old 45-54 ye…" at bounding box center [244, 121] width 160 height 25
select select "18_24"
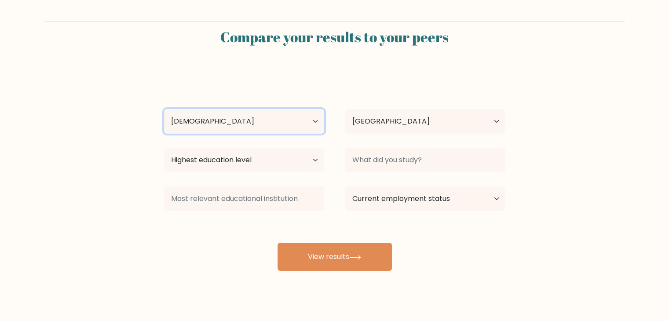
click at [164, 109] on select "Age Under 18 years old 18-24 years old 25-34 years old 35-44 years old 45-54 ye…" at bounding box center [244, 121] width 160 height 25
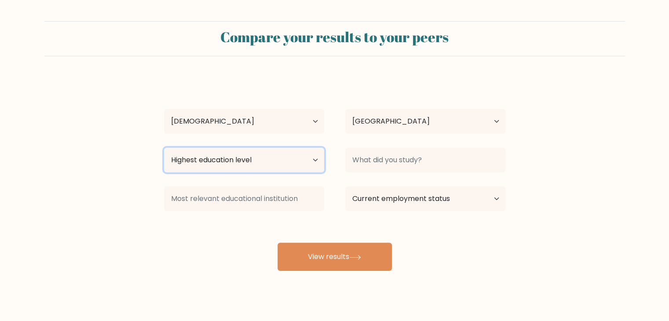
click at [216, 157] on select "Highest education level No schooling Primary Lower Secondary Upper Secondary Oc…" at bounding box center [244, 160] width 160 height 25
select select "bachelors_degree"
click at [164, 148] on select "Highest education level No schooling Primary Lower Secondary Upper Secondary Oc…" at bounding box center [244, 160] width 160 height 25
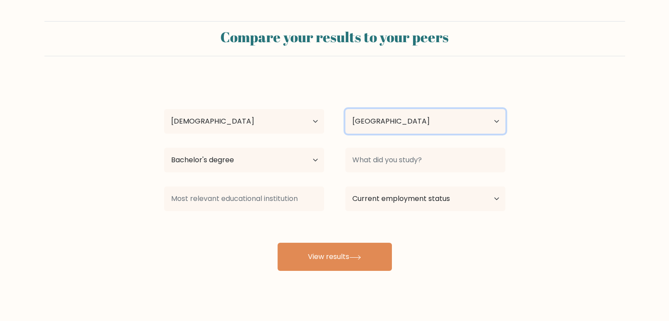
click at [379, 115] on select "Country Afghanistan Albania Algeria American Samoa Andorra Angola Anguilla Anta…" at bounding box center [425, 121] width 160 height 25
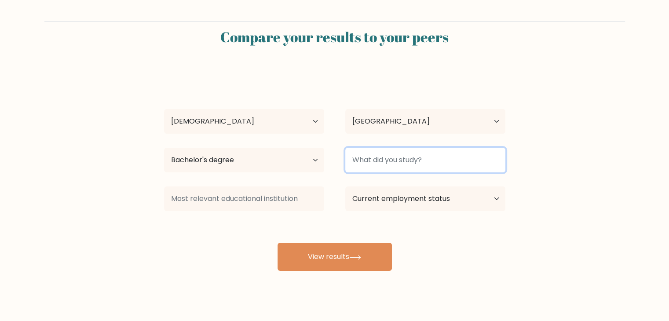
click at [387, 156] on input at bounding box center [425, 160] width 160 height 25
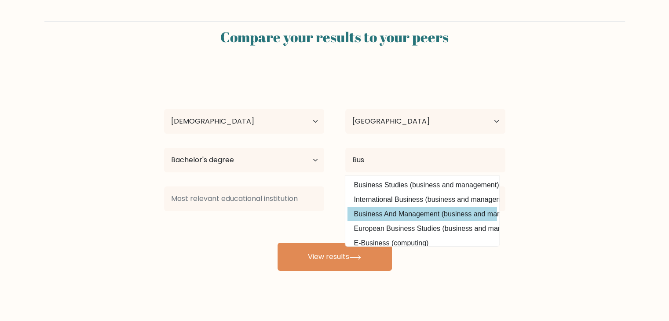
click at [399, 217] on option "Business And Management (business and management)" at bounding box center [423, 214] width 150 height 14
type input "Business And Management"
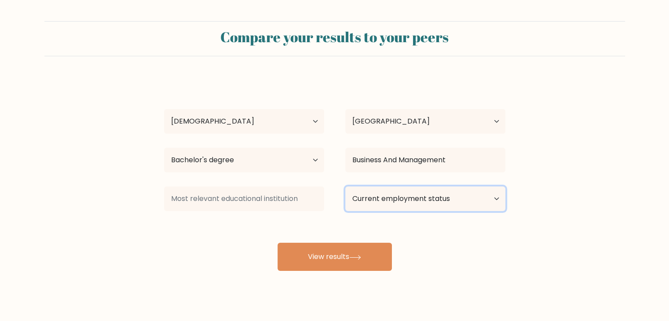
click at [405, 199] on select "Current employment status Employed Student Retired Other / prefer not to answer" at bounding box center [425, 199] width 160 height 25
select select "employed"
click at [345, 187] on select "Current employment status Employed Student Retired Other / prefer not to answer" at bounding box center [425, 199] width 160 height 25
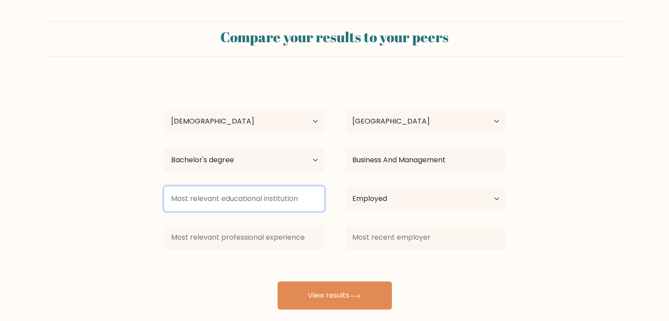
click at [271, 206] on input at bounding box center [244, 199] width 160 height 25
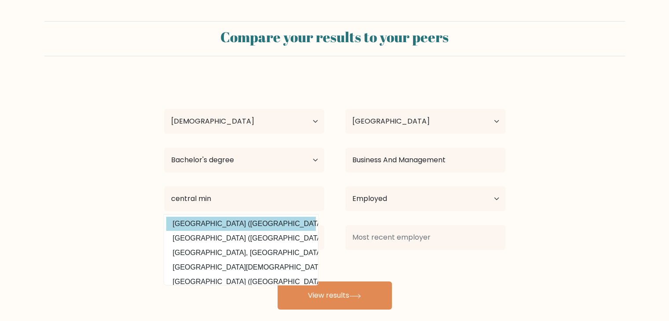
click at [255, 223] on option "Central Mindanao University (Philippines)" at bounding box center [241, 224] width 150 height 14
type input "[GEOGRAPHIC_DATA]"
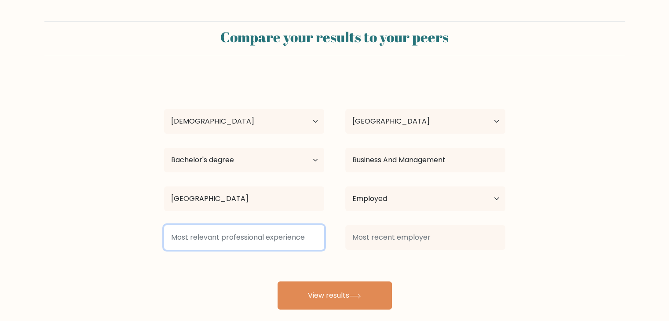
click at [211, 243] on input at bounding box center [244, 237] width 160 height 25
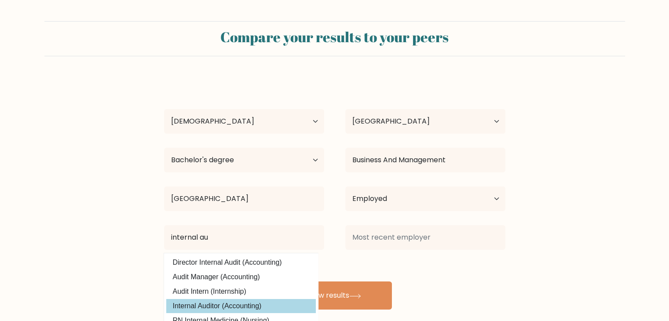
click at [220, 310] on div "Compare your results to your peers john feliciano Age Under 18 years old 18-24 …" at bounding box center [334, 166] width 669 height 333
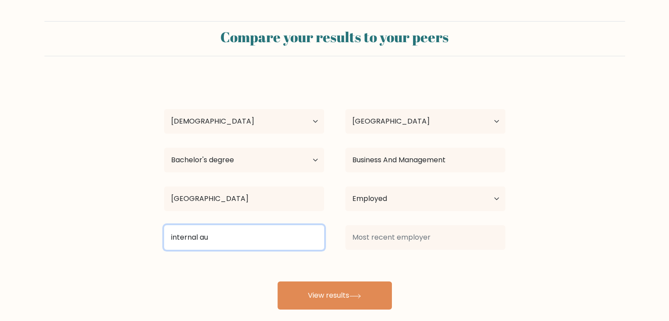
click at [268, 241] on input "internal au" at bounding box center [244, 237] width 160 height 25
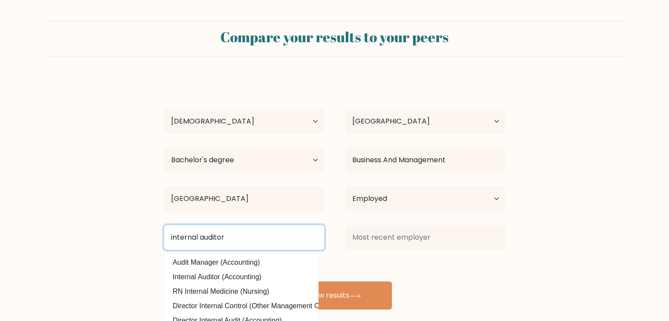
type input "internal auditor"
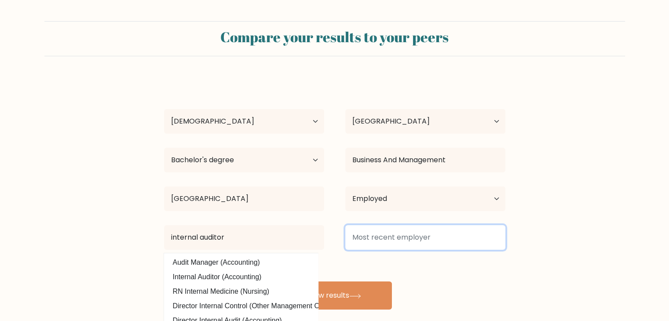
click at [442, 236] on input at bounding box center [425, 237] width 160 height 25
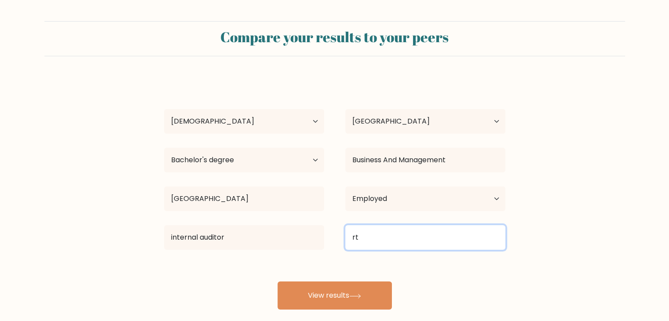
type input "r"
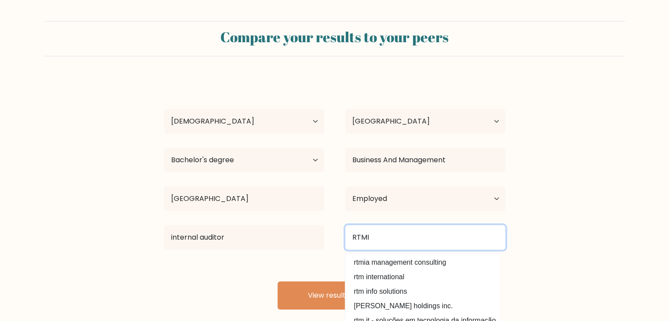
type input "RTMI"
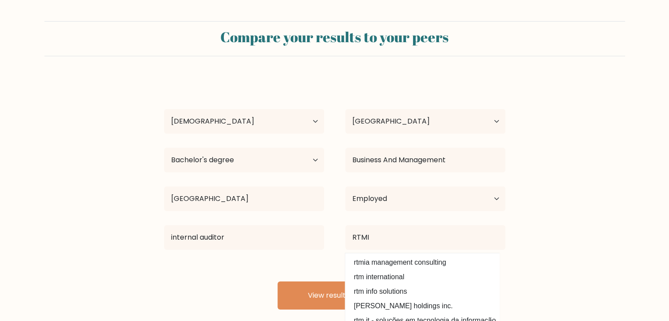
click at [260, 278] on div "john feliciano Age Under 18 years old 18-24 years old 25-34 years old 35-44 yea…" at bounding box center [335, 193] width 352 height 232
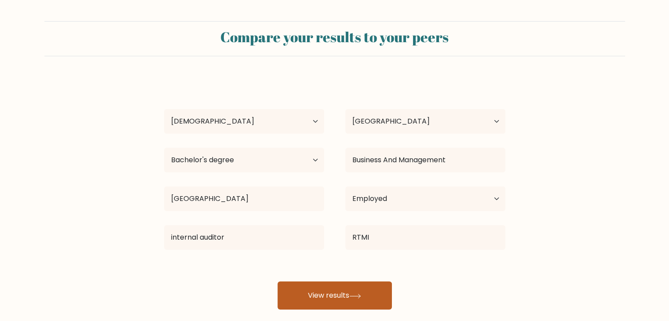
click at [298, 295] on button "View results" at bounding box center [335, 296] width 114 height 28
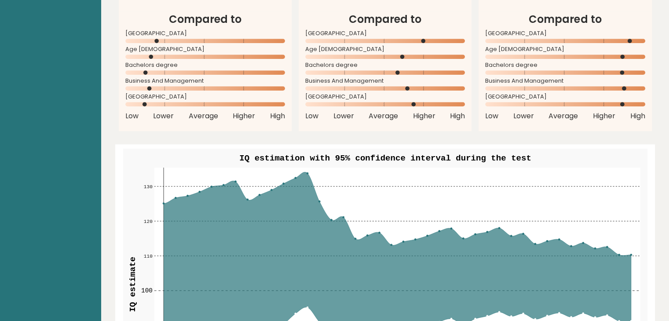
scroll to position [924, 0]
